Goal: Check status: Check status

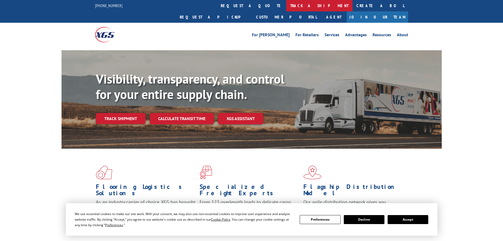
click at [286, 3] on link "track a shipment" at bounding box center [319, 5] width 66 height 11
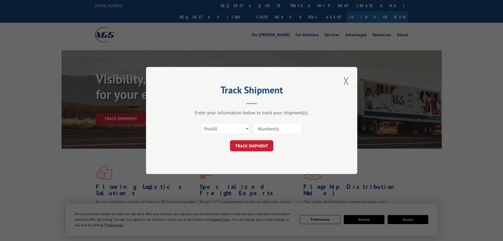
click at [261, 126] on input at bounding box center [278, 128] width 49 height 11
drag, startPoint x: 261, startPoint y: 126, endPoint x: 236, endPoint y: 129, distance: 25.8
click at [237, 129] on select "Select category... Probill BOL PO" at bounding box center [225, 128] width 49 height 11
select select "bol"
click at [201, 123] on select "Select category... Probill BOL PO" at bounding box center [225, 128] width 49 height 11
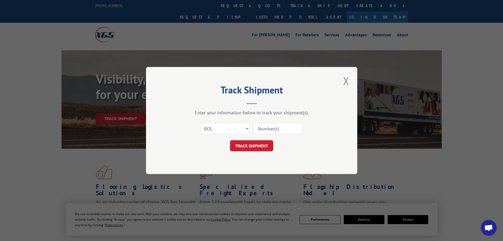
click at [258, 128] on input at bounding box center [278, 128] width 49 height 11
paste input "260176250807"
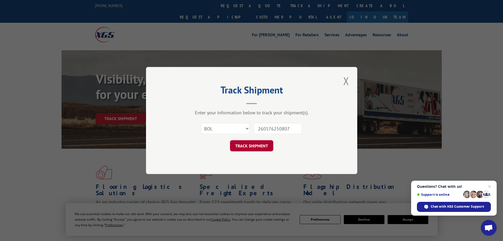
type input "260176250807"
click at [250, 143] on button "TRACK SHIPMENT" at bounding box center [251, 145] width 43 height 11
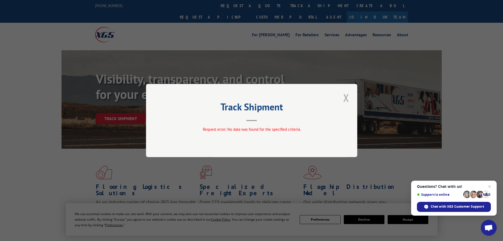
click at [346, 96] on button "Close modal" at bounding box center [346, 97] width 9 height 15
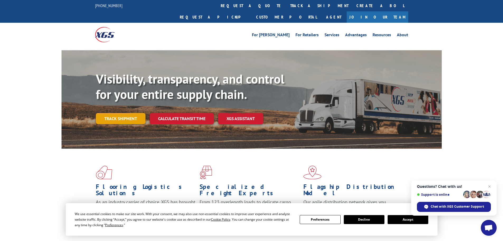
click at [130, 113] on link "Track shipment" at bounding box center [121, 118] width 50 height 11
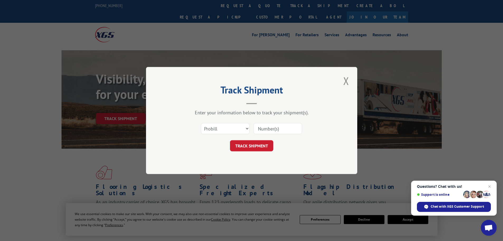
click at [269, 132] on input at bounding box center [278, 128] width 49 height 11
paste input "423650"
type input "423650"
click at [255, 146] on button "TRACK SHIPMENT" at bounding box center [251, 145] width 43 height 11
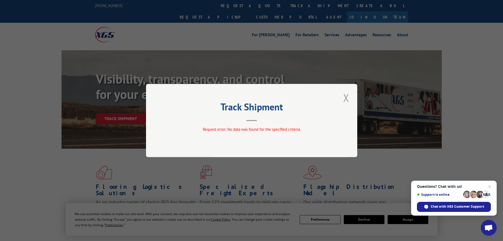
click at [344, 96] on button "Close modal" at bounding box center [346, 97] width 9 height 15
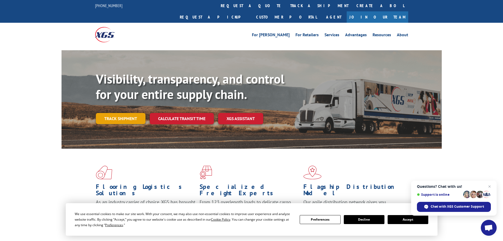
click at [122, 113] on link "Track shipment" at bounding box center [121, 118] width 50 height 11
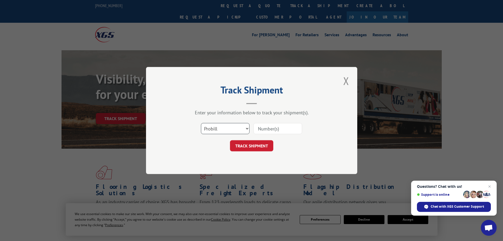
click at [228, 124] on select "Select category... Probill BOL PO" at bounding box center [225, 128] width 49 height 11
select select "po"
click at [201, 123] on select "Select category... Probill BOL PO" at bounding box center [225, 128] width 49 height 11
click at [268, 129] on input at bounding box center [278, 128] width 49 height 11
paste input "83548428"
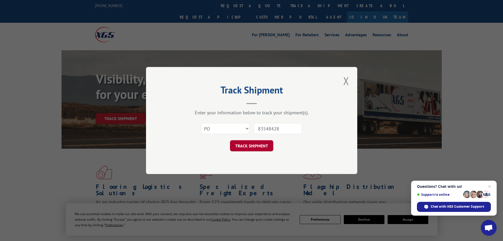
type input "83548428"
click at [251, 143] on button "TRACK SHIPMENT" at bounding box center [251, 145] width 43 height 11
